Goal: Task Accomplishment & Management: Manage account settings

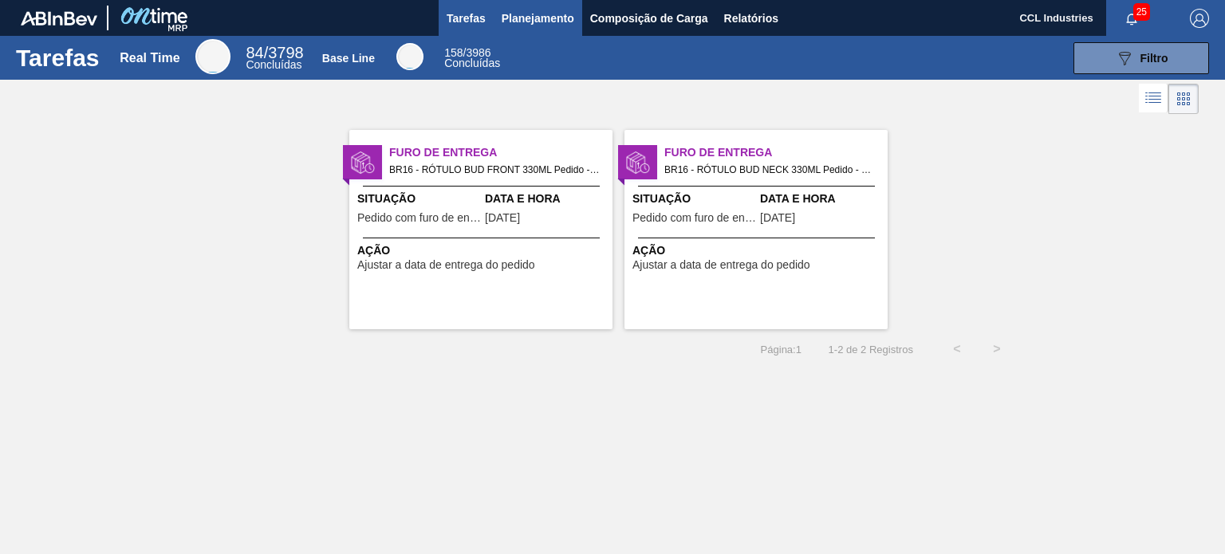
click at [547, 24] on span "Planejamento" at bounding box center [538, 18] width 73 height 19
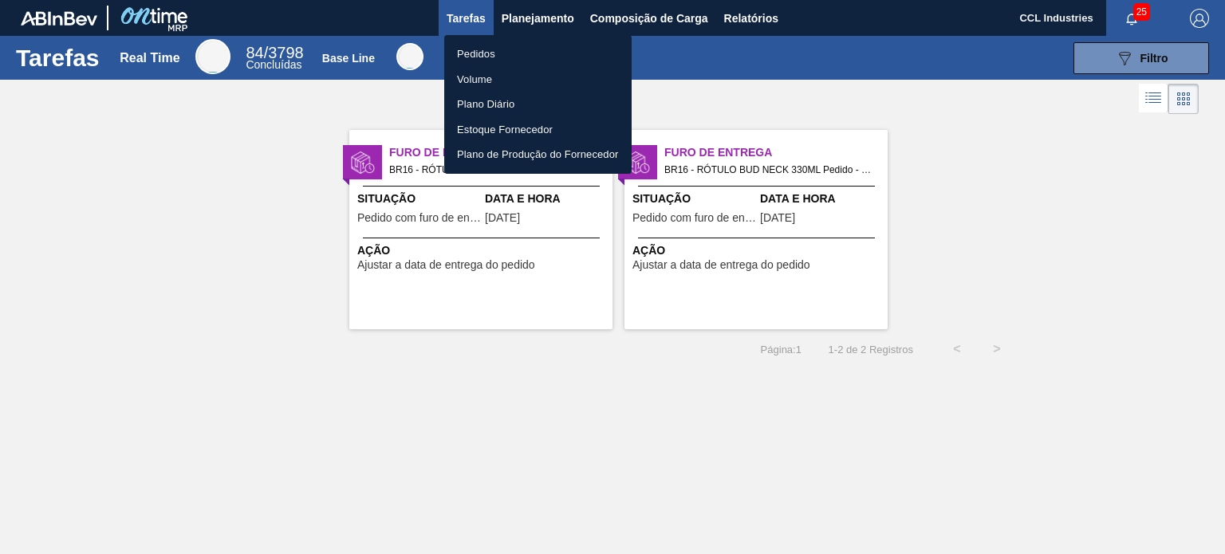
click at [486, 65] on ul "Pedidos Volume Plano Diário Estoque Fornecedor Plano de Produção do Fornecedor" at bounding box center [537, 104] width 187 height 139
click at [478, 51] on li "Pedidos" at bounding box center [537, 54] width 187 height 26
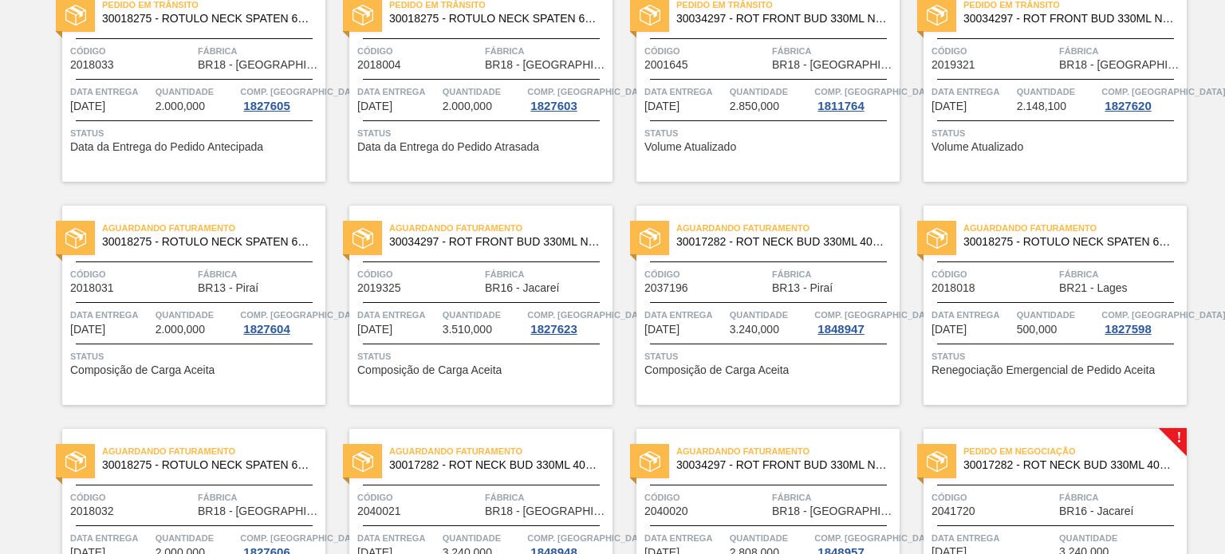
scroll to position [558, 0]
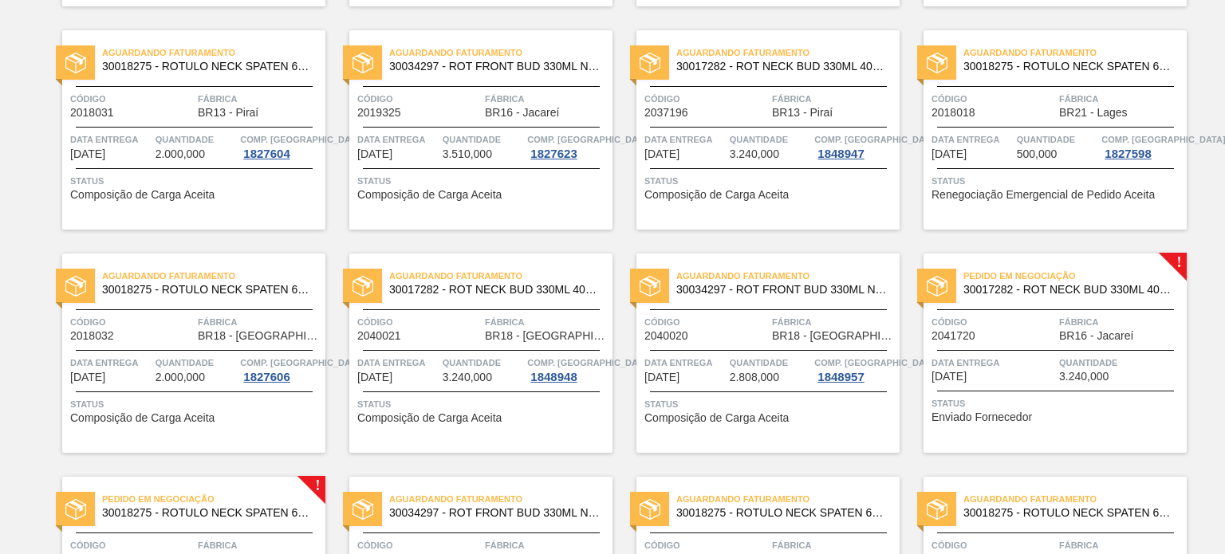
click at [1043, 344] on div "Pedido em Negociação 30017282 - ROT NECK BUD 330ML 40MICRAS 429 Código 2041720 …" at bounding box center [1054, 353] width 263 height 199
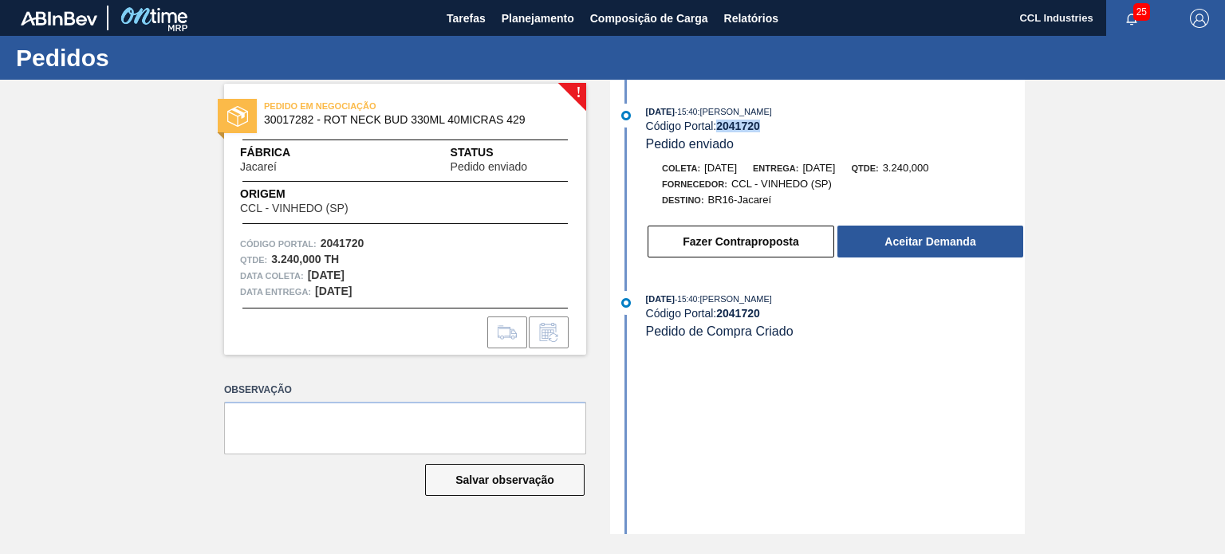
drag, startPoint x: 790, startPoint y: 130, endPoint x: 721, endPoint y: 127, distance: 68.7
click at [721, 127] on div "Código Portal: 2041720" at bounding box center [835, 126] width 379 height 13
copy strong "2041720"
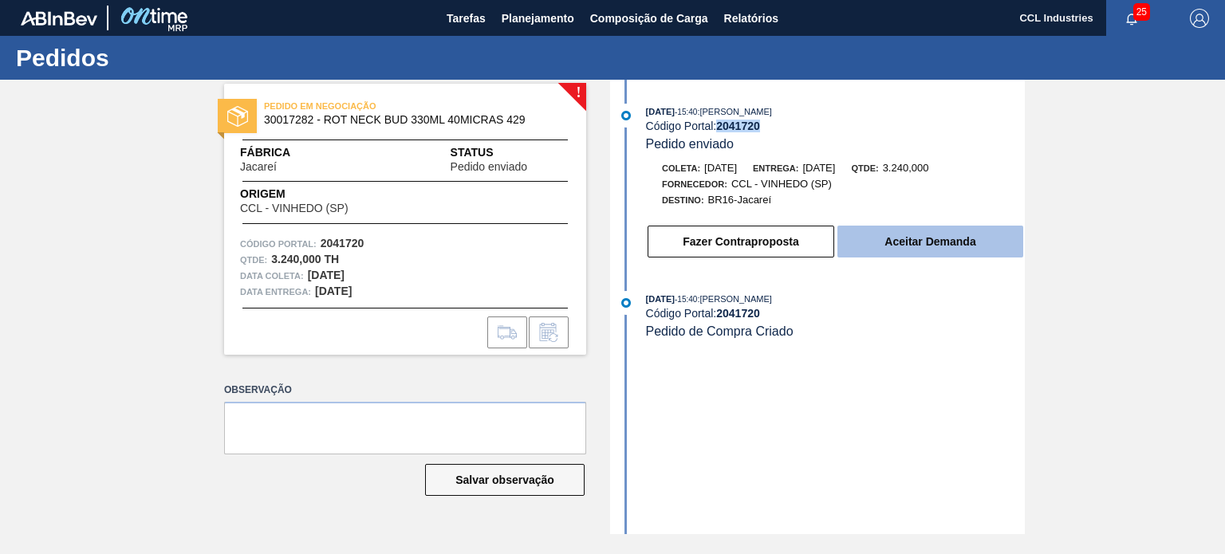
click at [963, 237] on button "Aceitar Demanda" at bounding box center [930, 242] width 186 height 32
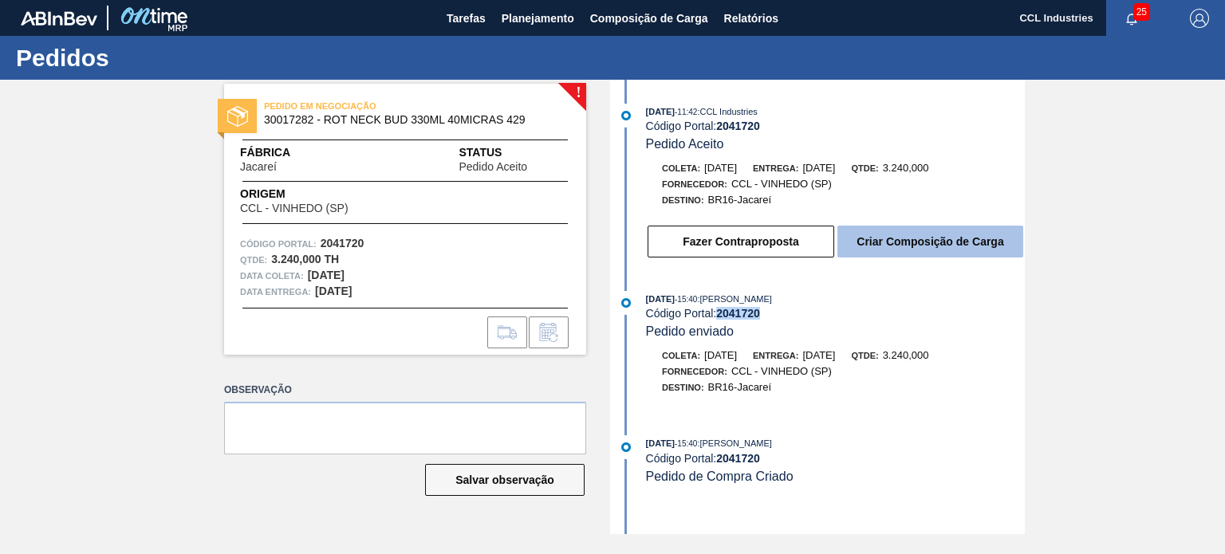
click at [939, 238] on button "Criar Composição de Carga" at bounding box center [930, 242] width 186 height 32
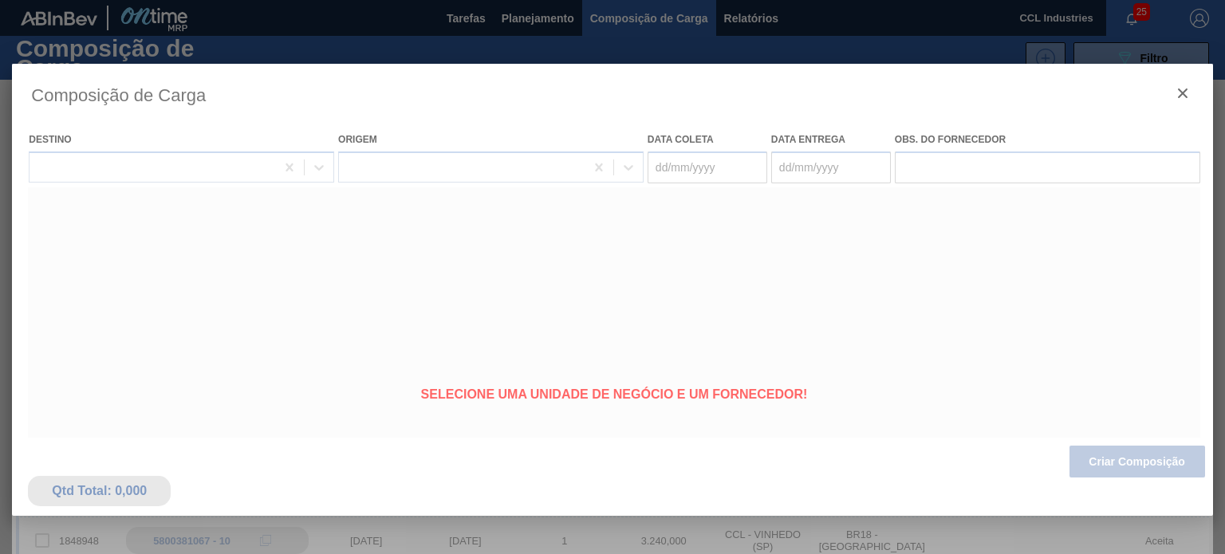
type coleta "[DATE]"
type entrega "[DATE]"
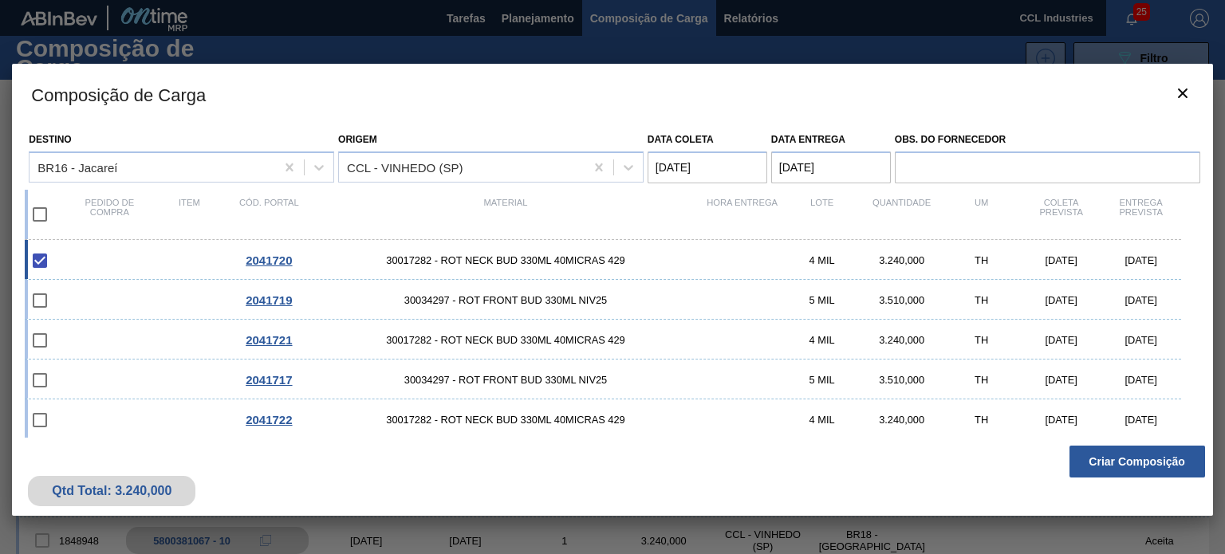
click at [1118, 462] on button "Criar Composição" at bounding box center [1137, 462] width 136 height 32
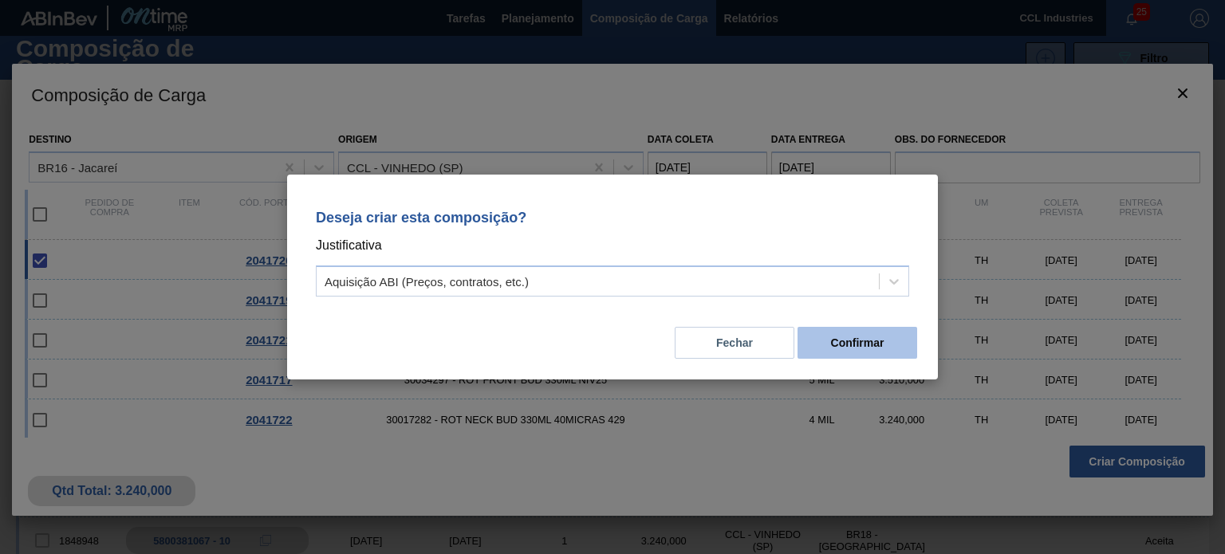
click at [884, 345] on button "Confirmar" at bounding box center [857, 343] width 120 height 32
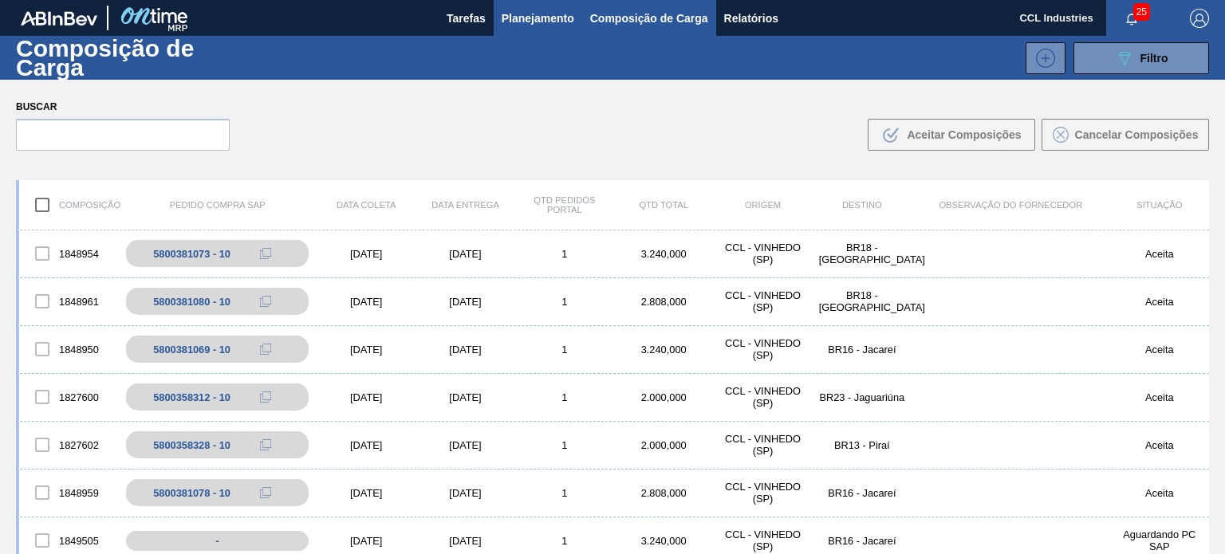
click at [506, 2] on button "Planejamento" at bounding box center [538, 18] width 89 height 36
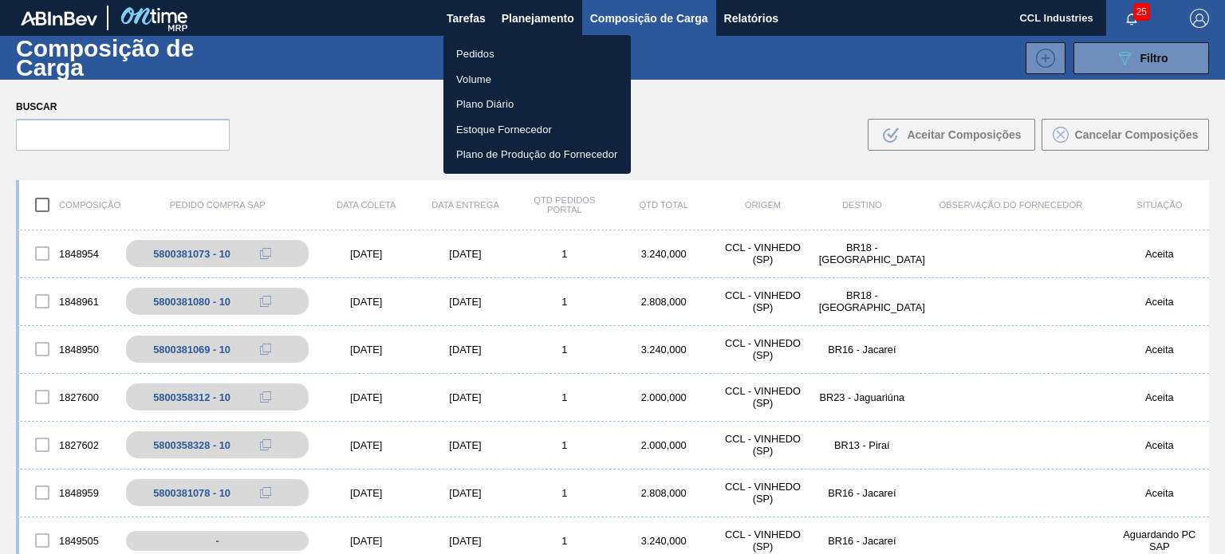
click at [473, 57] on li "Pedidos" at bounding box center [536, 54] width 187 height 26
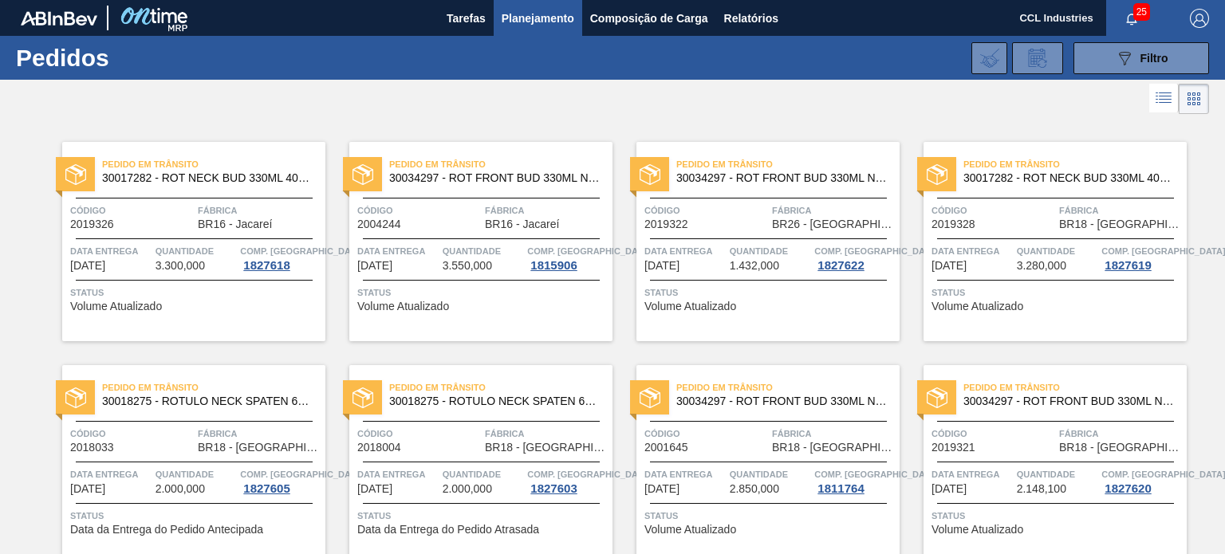
scroll to position [616, 0]
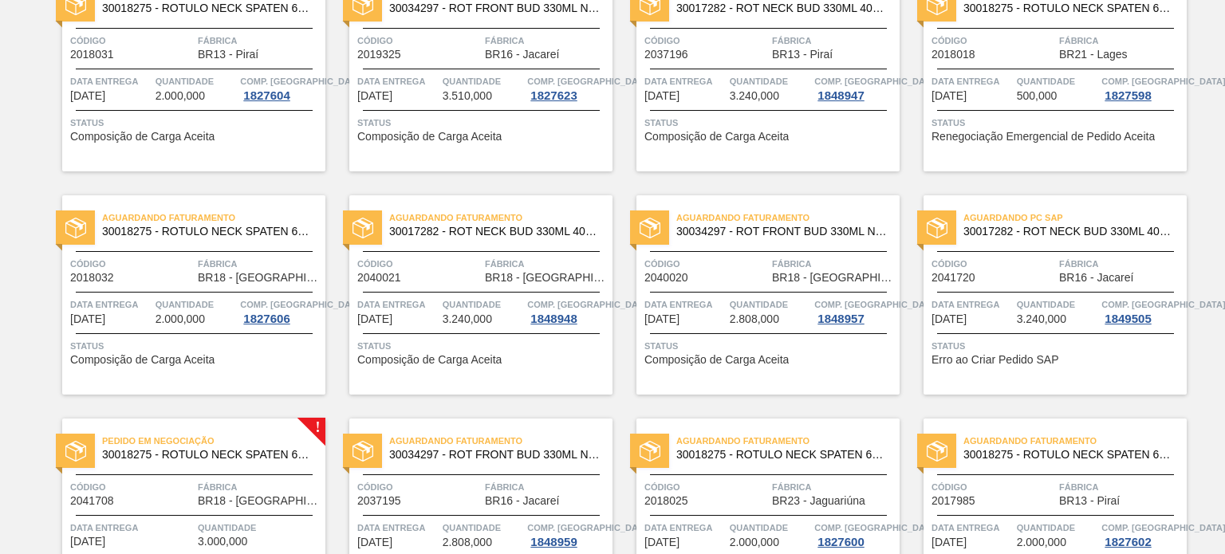
click at [1037, 298] on span "Quantidade" at bounding box center [1057, 305] width 81 height 16
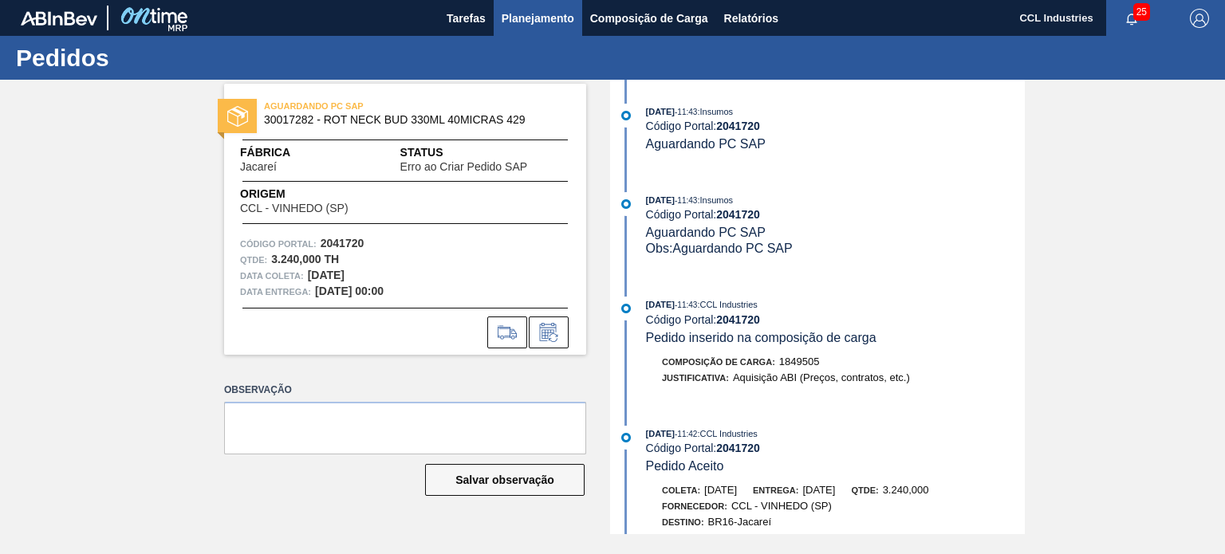
click at [515, 11] on span "Planejamento" at bounding box center [538, 18] width 73 height 19
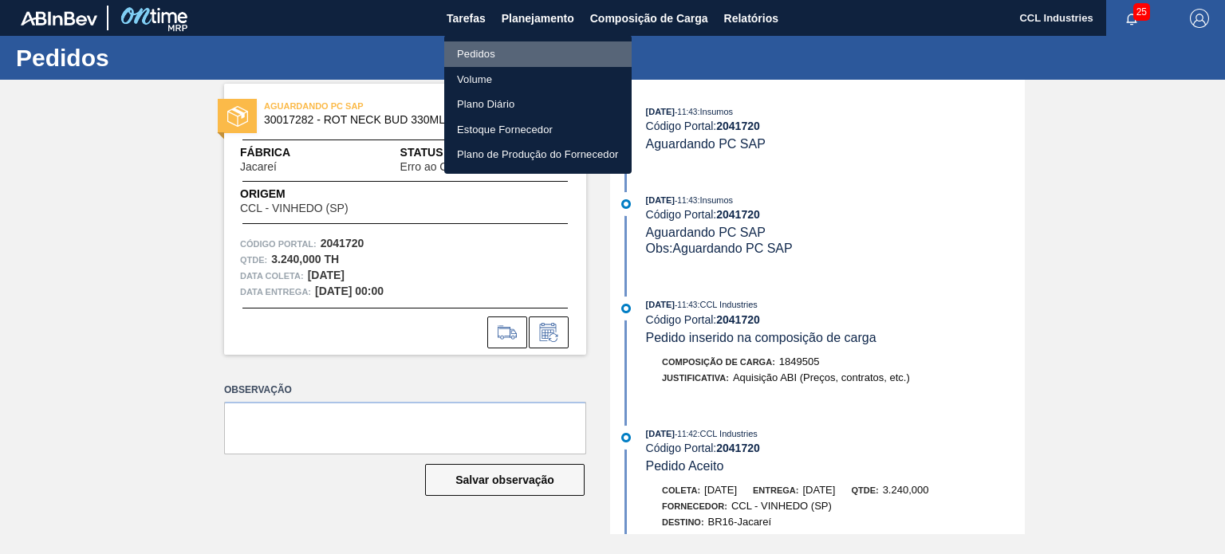
click at [482, 49] on li "Pedidos" at bounding box center [537, 54] width 187 height 26
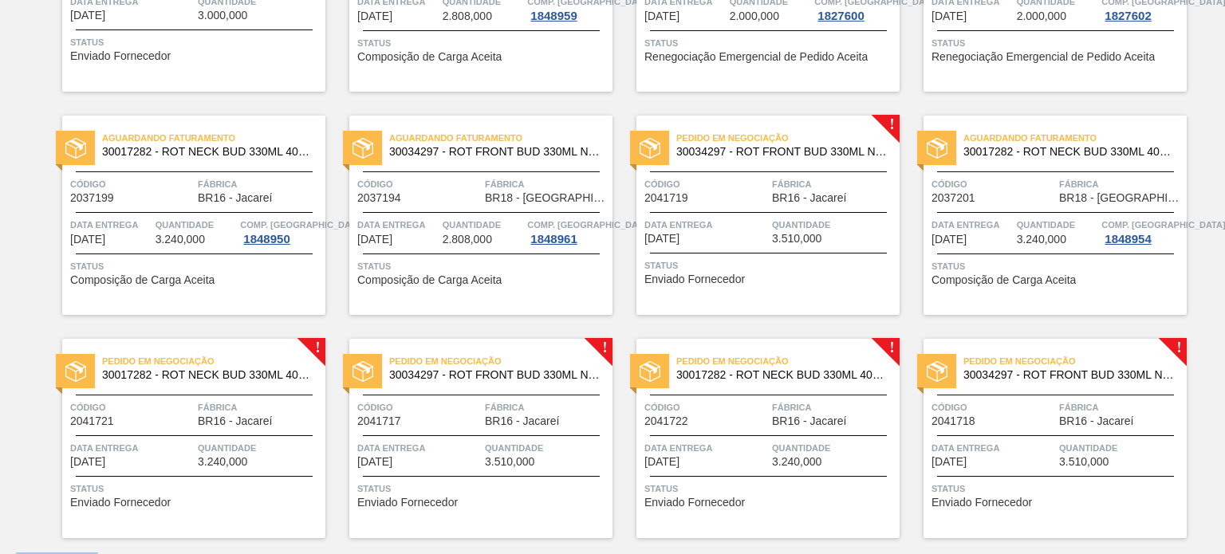
scroll to position [1185, 0]
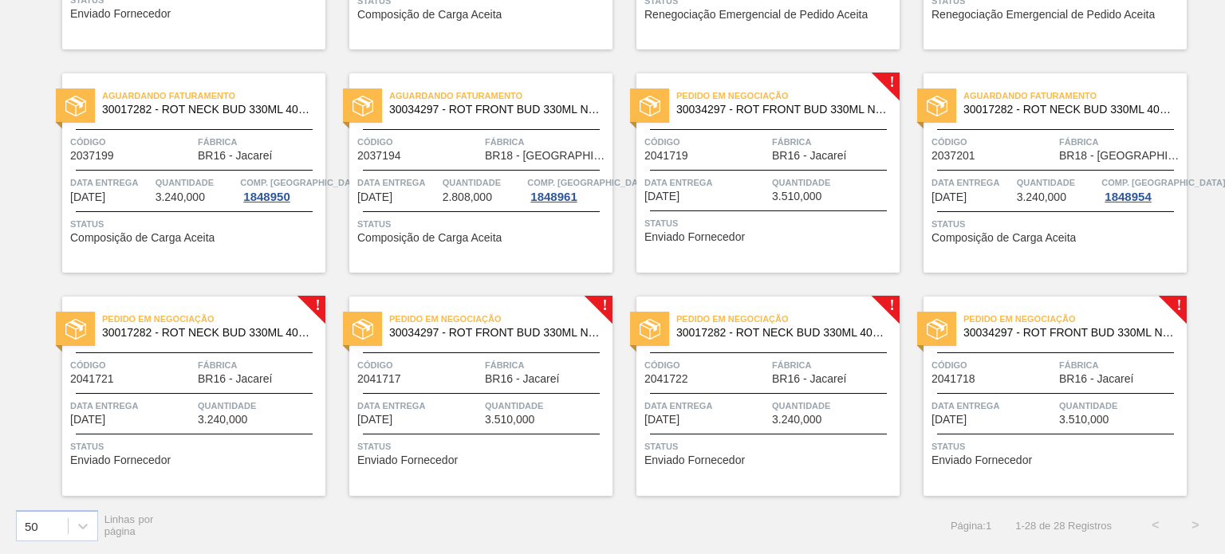
click at [160, 395] on div "Pedido em Negociação 30017282 - ROT NECK BUD 330ML 40MICRAS 429 Código 2041721 …" at bounding box center [193, 396] width 263 height 199
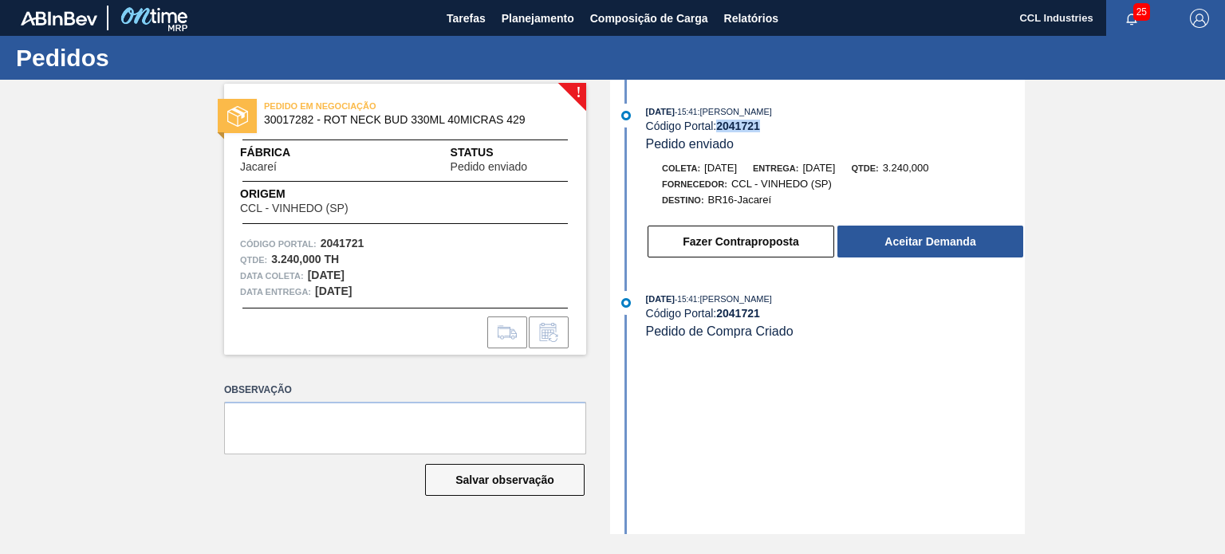
drag, startPoint x: 777, startPoint y: 129, endPoint x: 718, endPoint y: 121, distance: 59.5
click at [718, 121] on div "Código Portal: 2041721" at bounding box center [835, 126] width 379 height 13
copy strong "2041721"
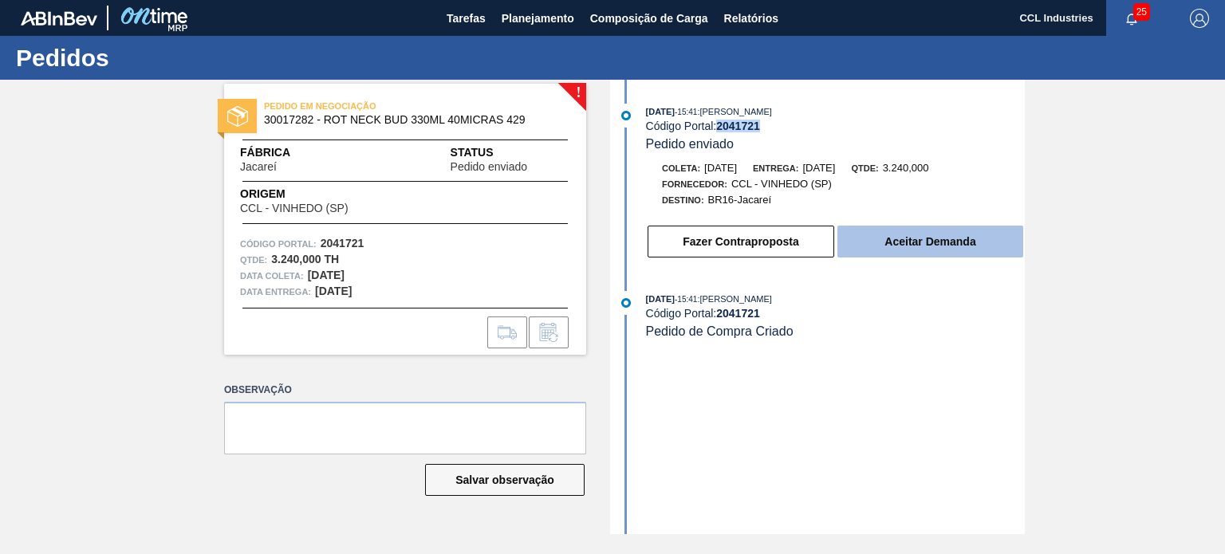
click at [912, 241] on button "Aceitar Demanda" at bounding box center [930, 242] width 186 height 32
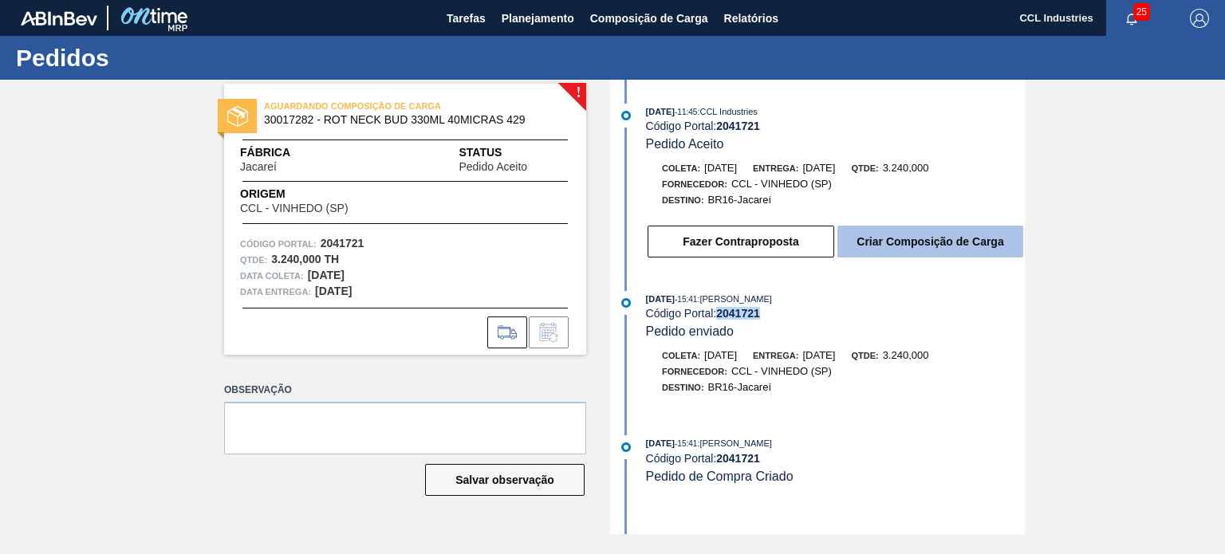
click at [913, 253] on button "Criar Composição de Carga" at bounding box center [930, 242] width 186 height 32
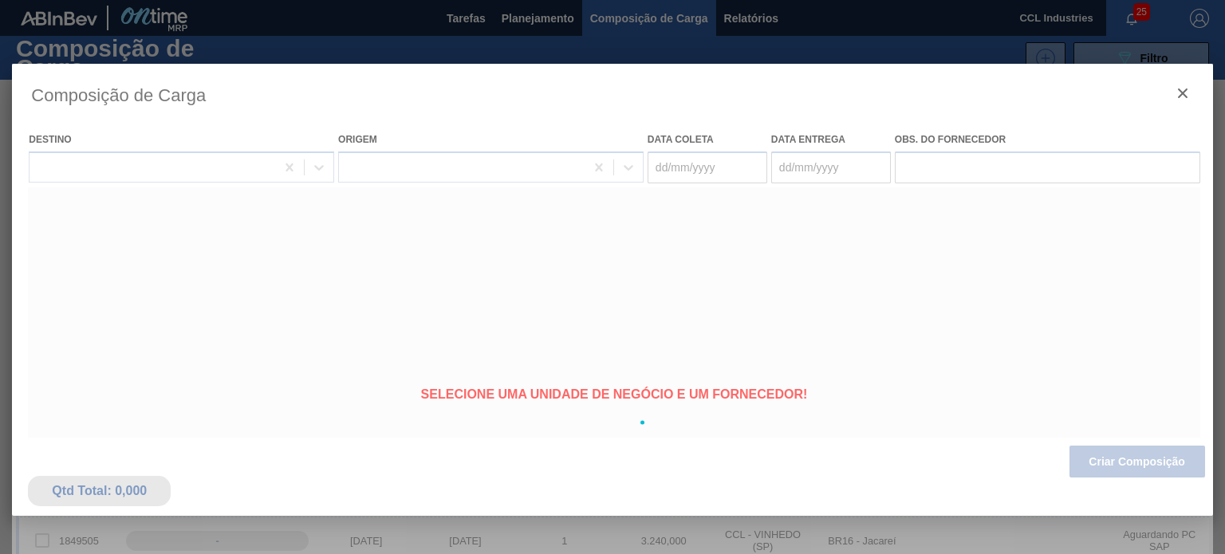
type coleta "07/11/2025"
type entrega "10/11/2025"
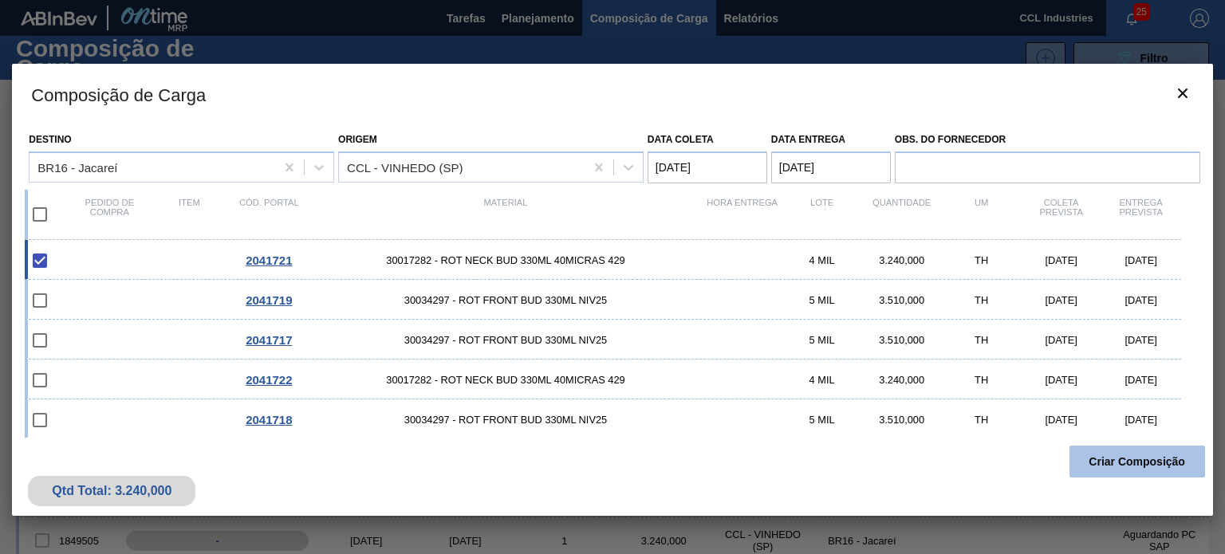
click at [1108, 449] on button "Criar Composição" at bounding box center [1137, 462] width 136 height 32
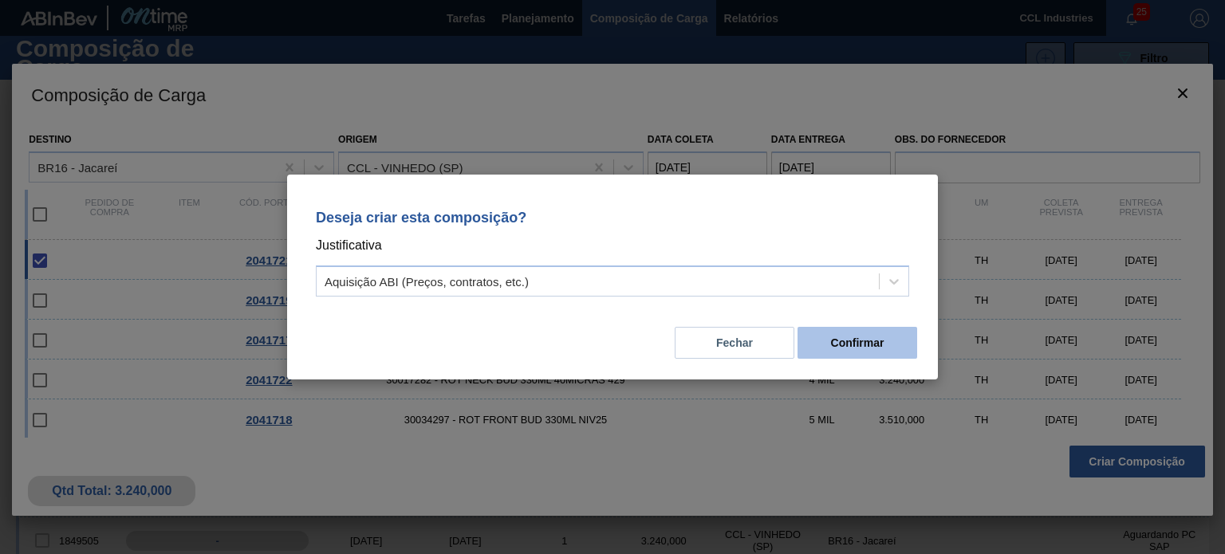
click at [883, 339] on button "Confirmar" at bounding box center [857, 343] width 120 height 32
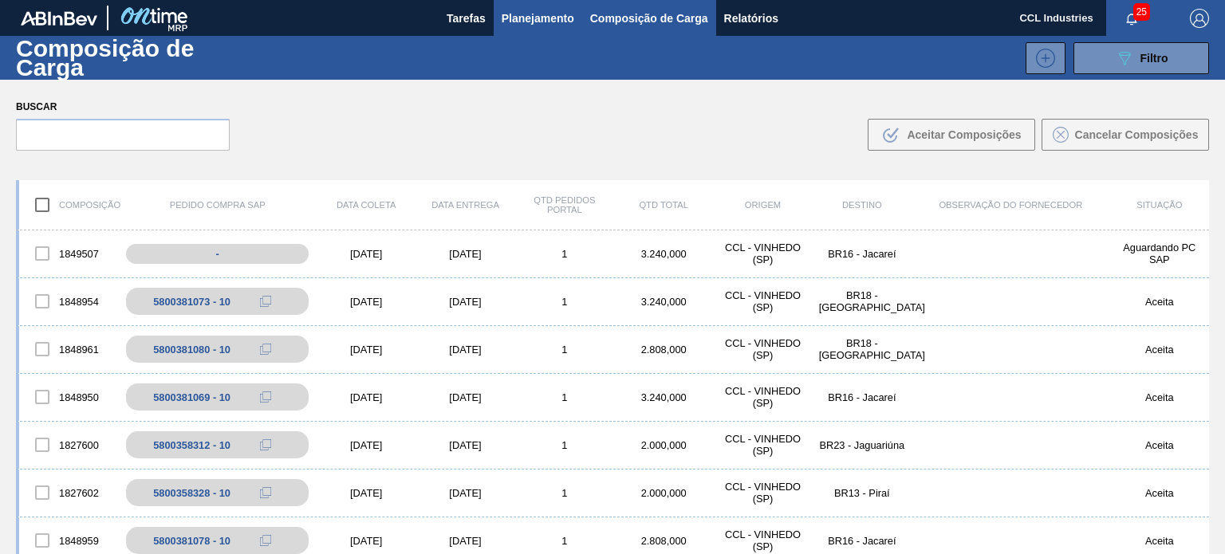
click at [536, 22] on span "Planejamento" at bounding box center [538, 18] width 73 height 19
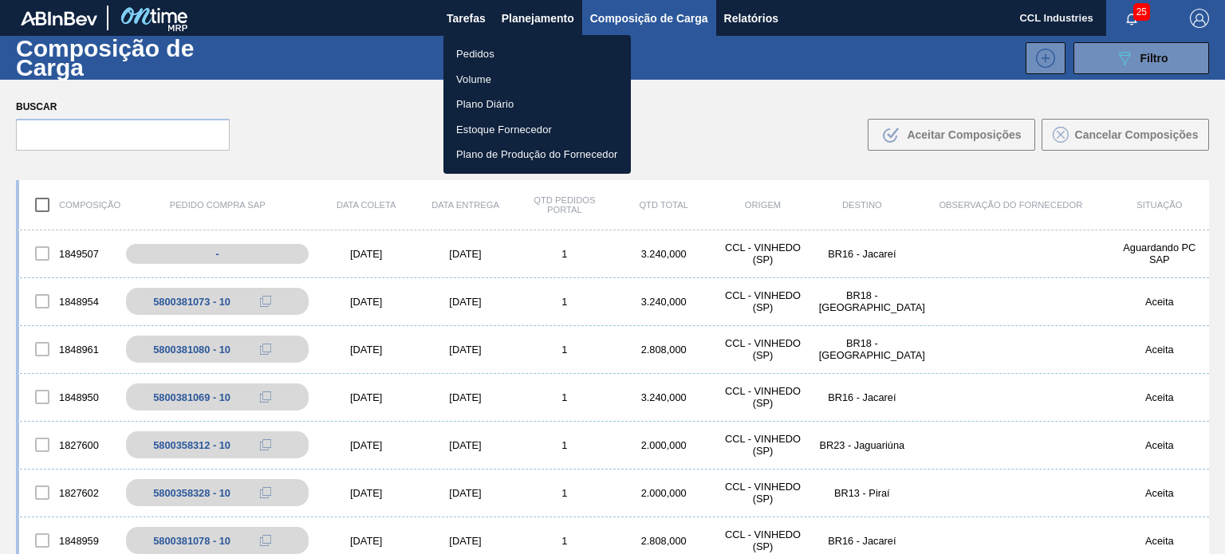
click at [482, 55] on li "Pedidos" at bounding box center [536, 54] width 187 height 26
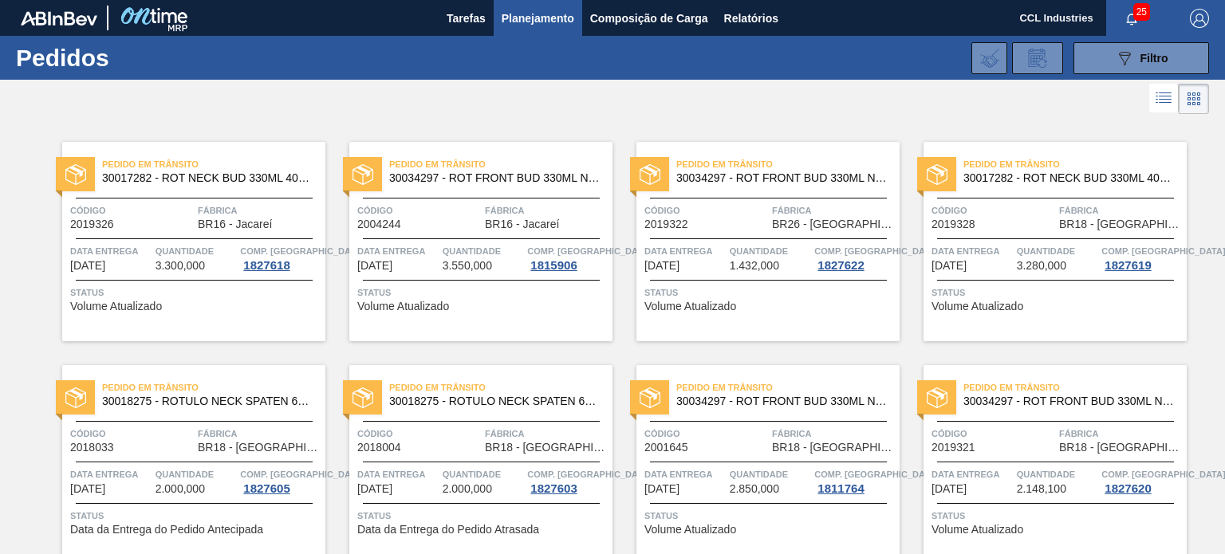
scroll to position [1185, 0]
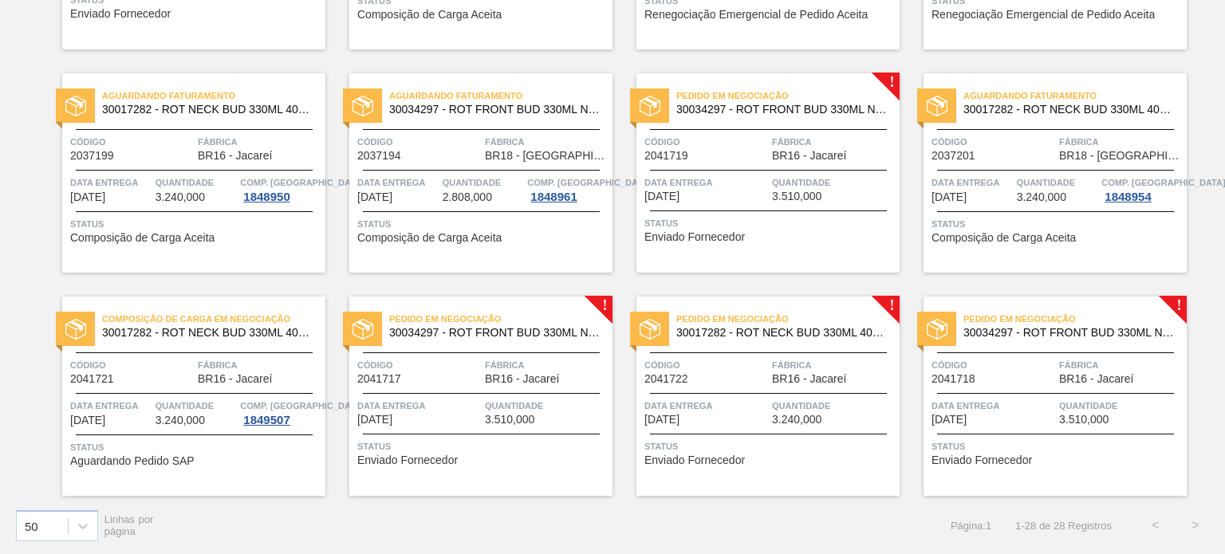
click at [179, 398] on span "Quantidade" at bounding box center [196, 406] width 81 height 16
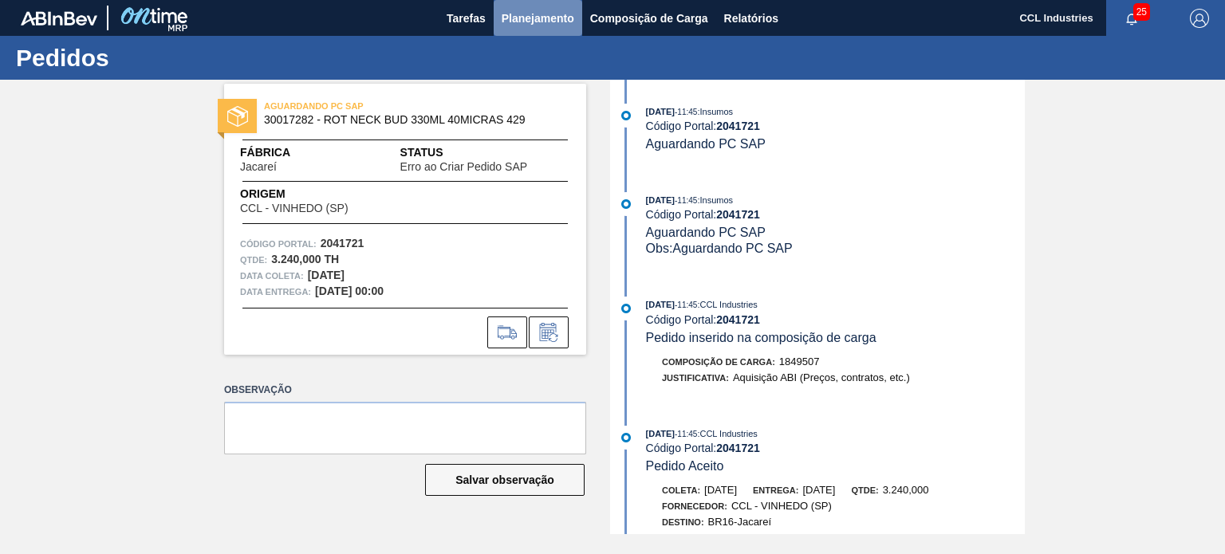
click at [525, 20] on span "Planejamento" at bounding box center [538, 18] width 73 height 19
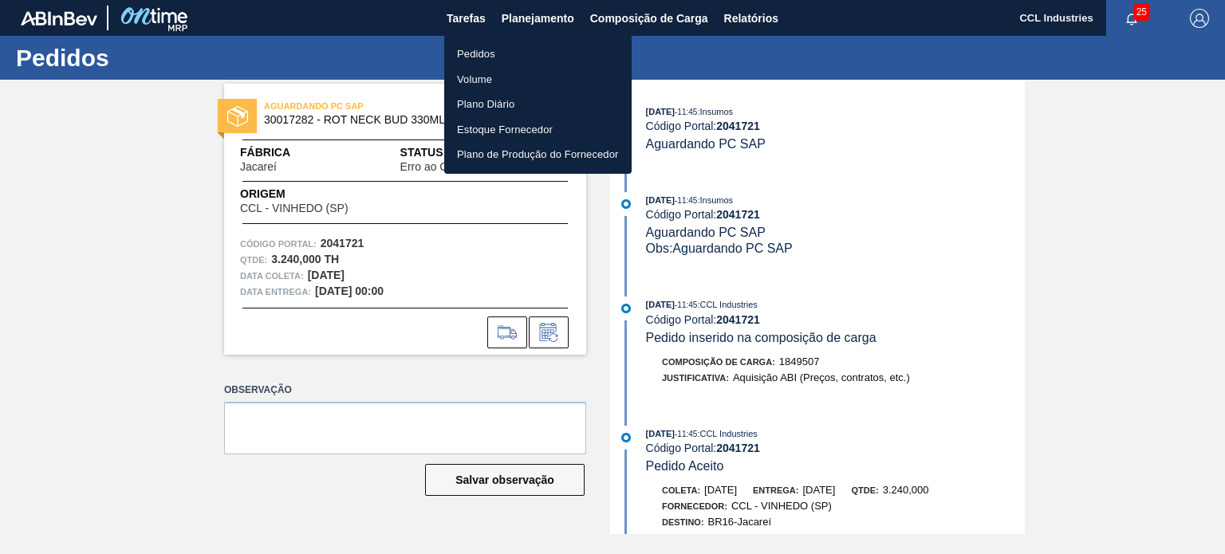
click at [503, 56] on li "Pedidos" at bounding box center [537, 54] width 187 height 26
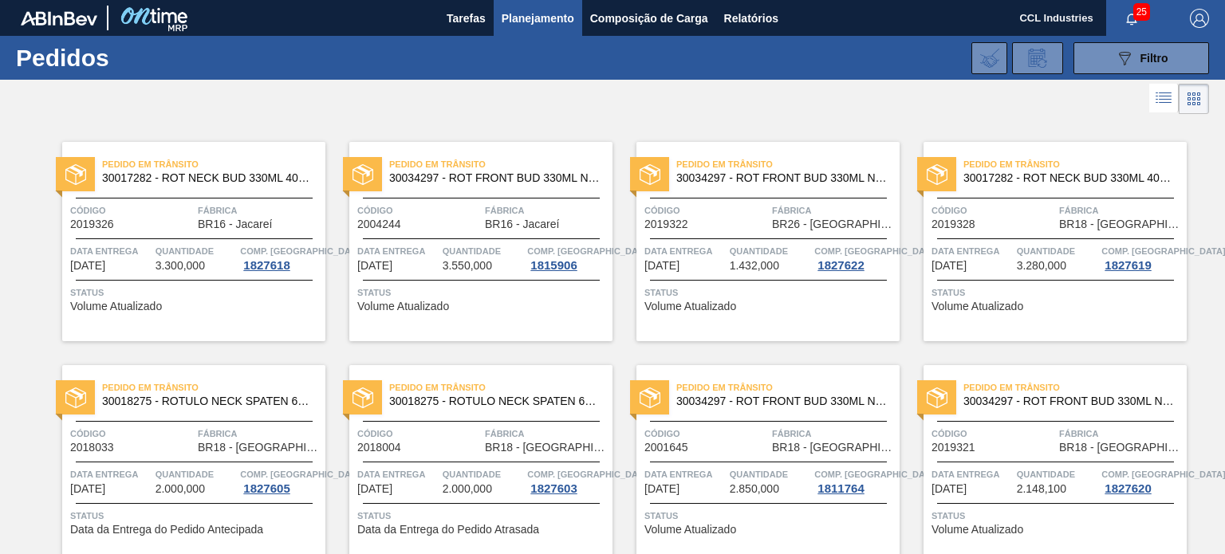
scroll to position [1185, 0]
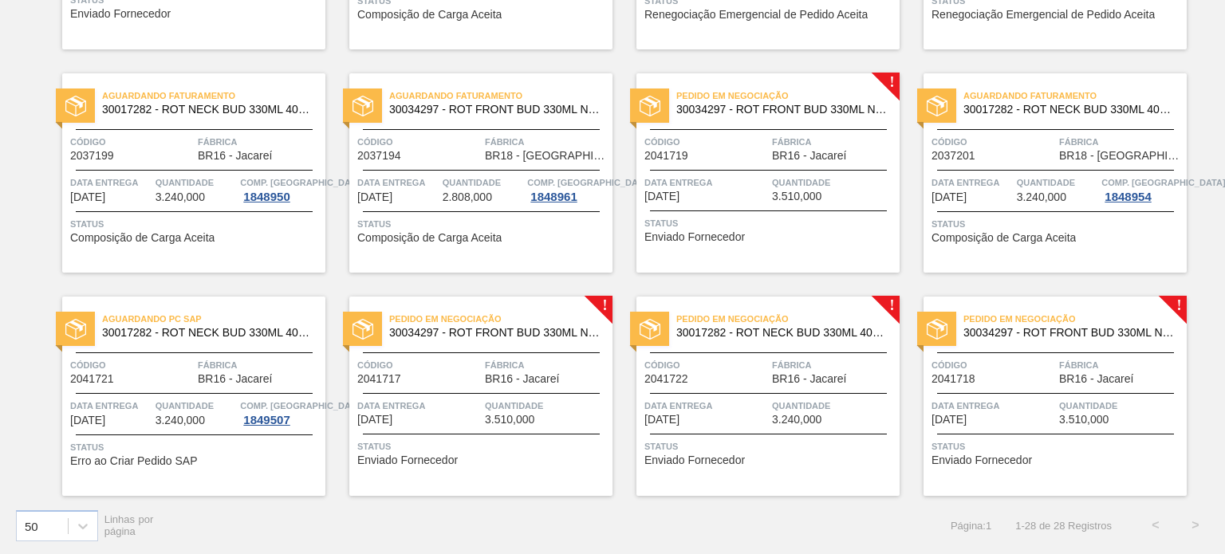
click at [203, 318] on span "Aguardando PC SAP" at bounding box center [213, 319] width 223 height 16
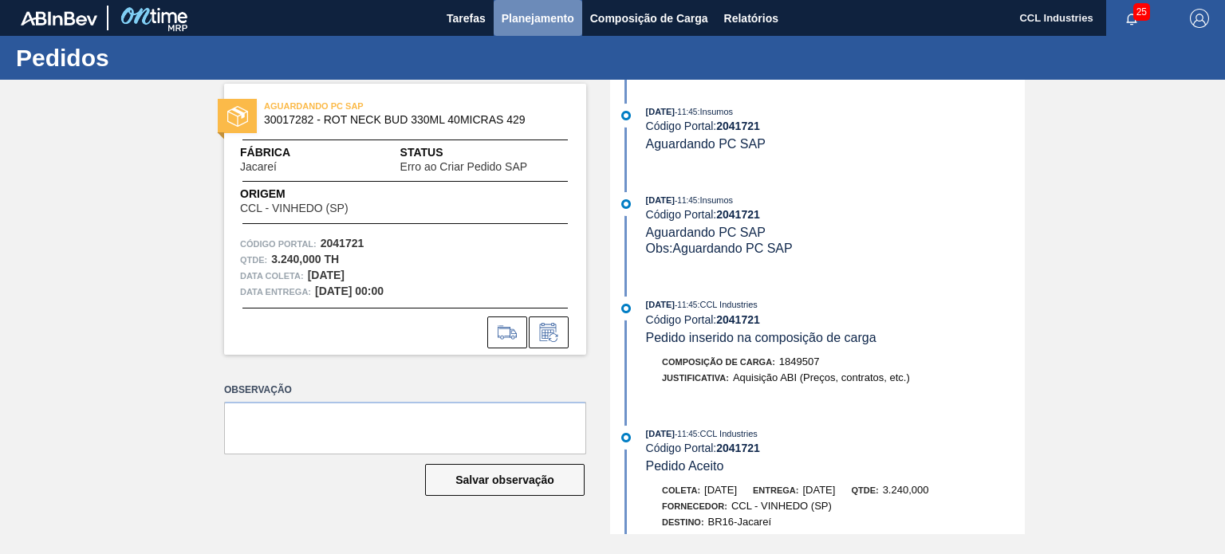
click at [538, 23] on span "Planejamento" at bounding box center [538, 18] width 73 height 19
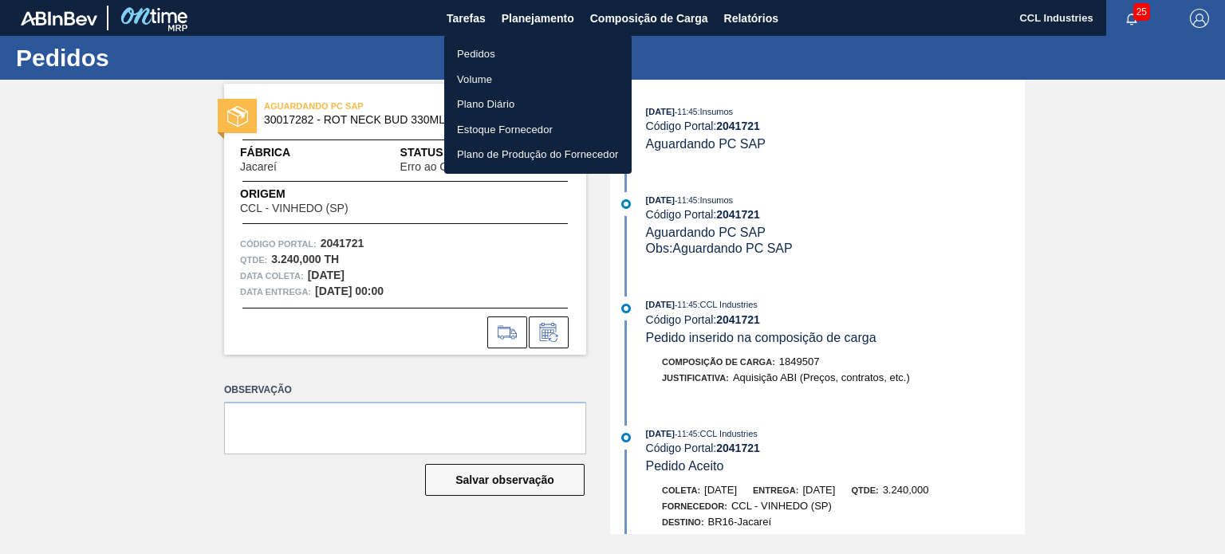
click at [496, 60] on li "Pedidos" at bounding box center [537, 54] width 187 height 26
